Goal: Task Accomplishment & Management: Use online tool/utility

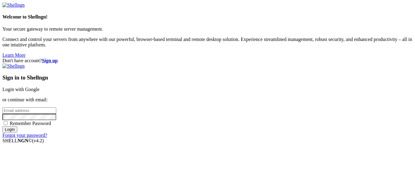
click at [227, 68] on div "Sign in to Shellngn Login with Google or continue with email: Remember Password…" at bounding box center [207, 100] width 410 height 75
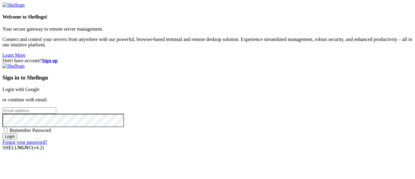
click at [228, 67] on div "Sign in to Shellngn Login with Google or continue with email: Remember Password…" at bounding box center [207, 104] width 410 height 82
click at [39, 87] on link "Login with Google" at bounding box center [20, 89] width 37 height 5
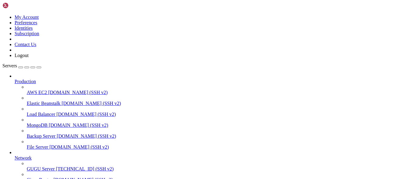
scroll to position [34, 0]
